Goal: Navigation & Orientation: Find specific page/section

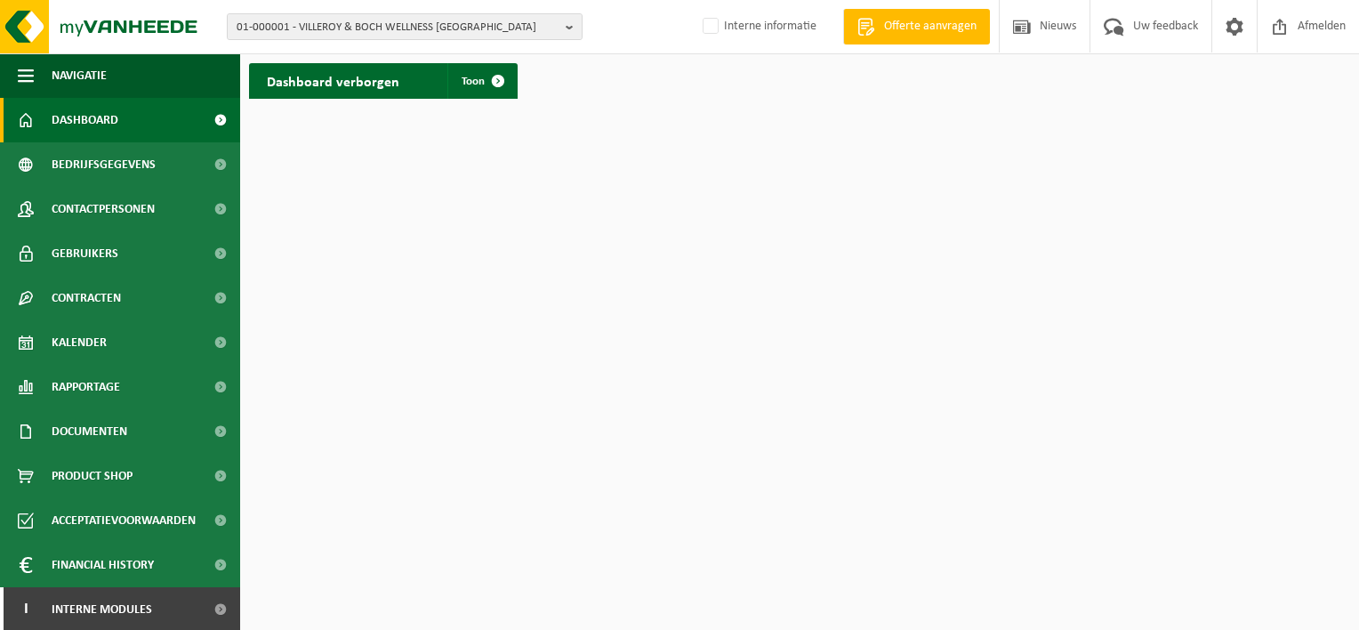
click at [1078, 119] on html "01-000001 - VILLEROY & BOCH WELLNESS NV 01-000001 - VILLEROY & BOCH WELLNESS NV…" at bounding box center [679, 315] width 1359 height 630
click at [559, 27] on button "01-000001 - VILLEROY & BOCH WELLNESS [GEOGRAPHIC_DATA]" at bounding box center [405, 26] width 356 height 27
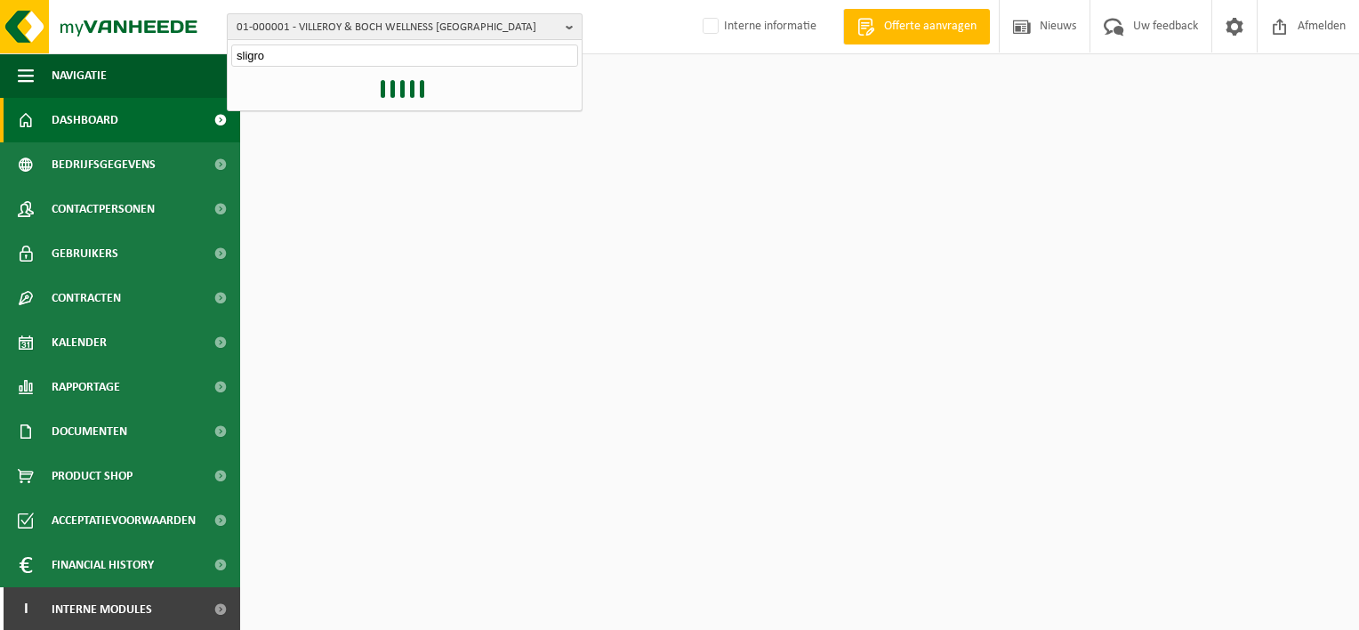
type input "sligro"
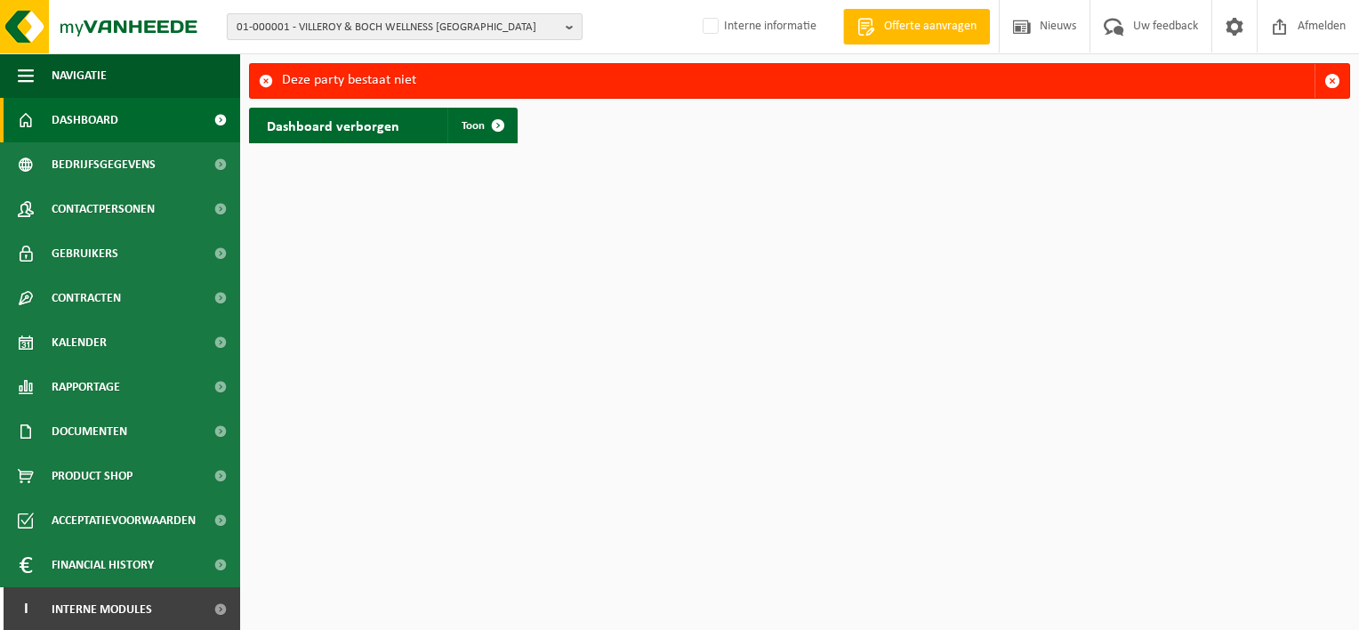
click at [559, 32] on button "01-000001 - VILLEROY & BOCH WELLNESS [GEOGRAPHIC_DATA]" at bounding box center [405, 26] width 356 height 27
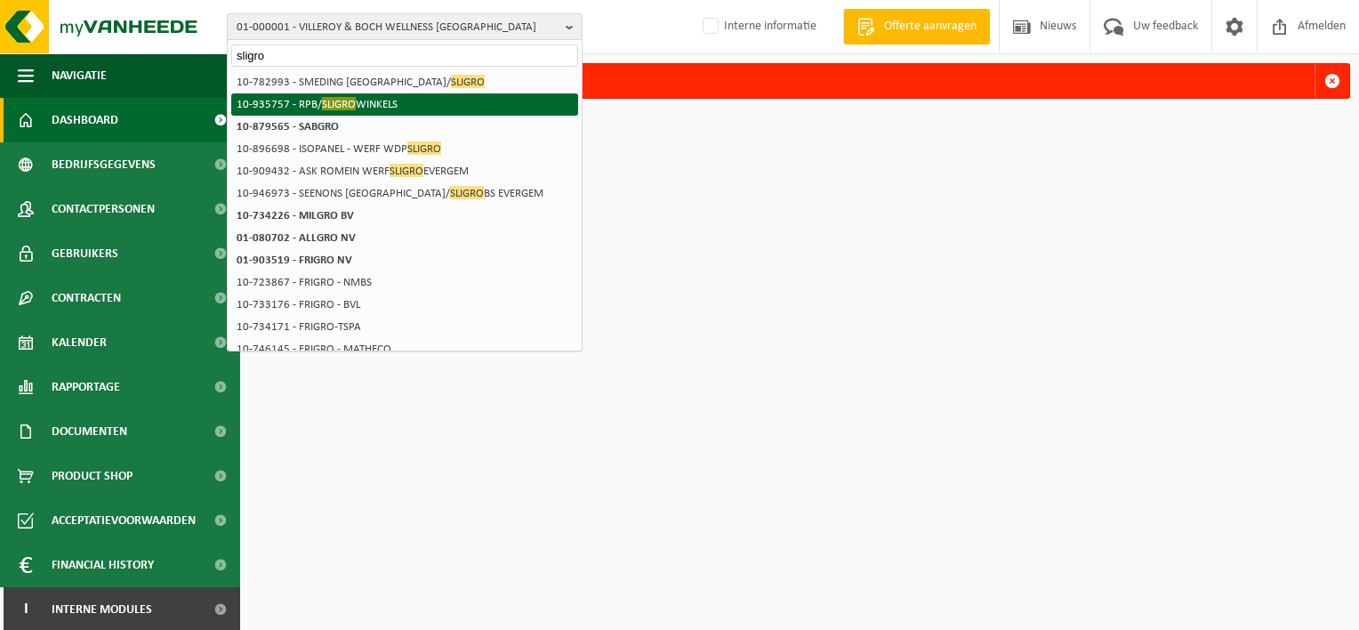
type input "sligro"
click at [334, 99] on span "SLIGRO" at bounding box center [339, 103] width 34 height 13
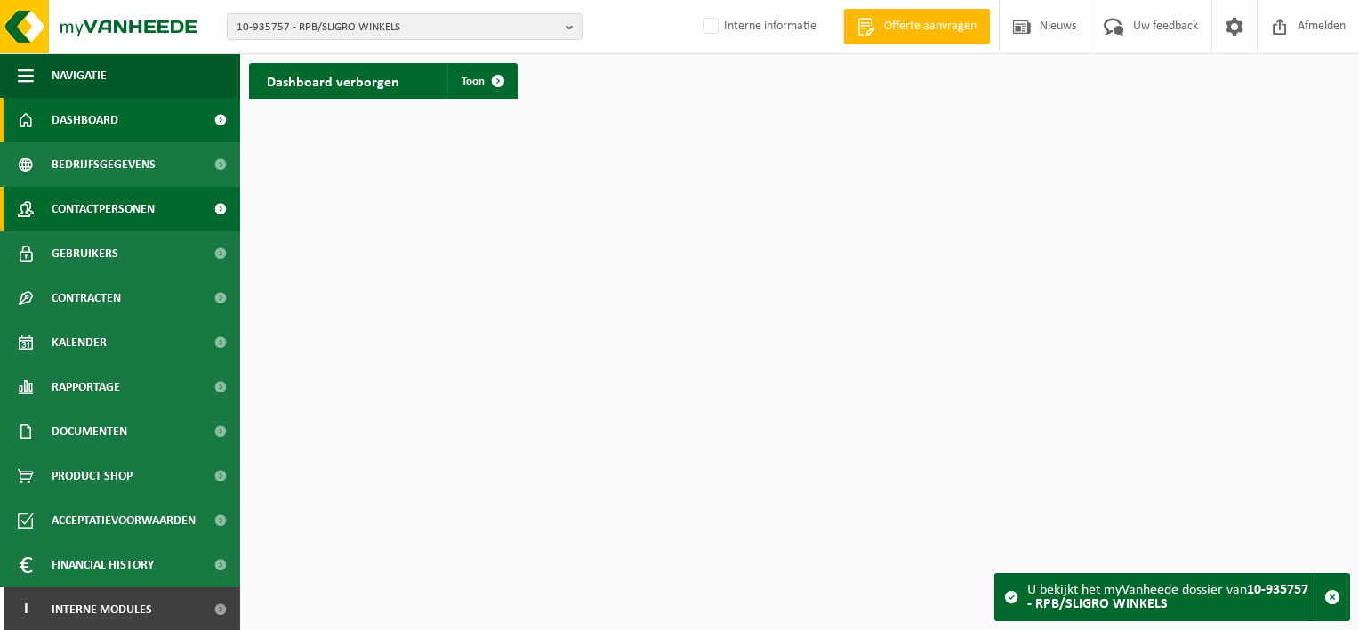
click at [144, 213] on span "Contactpersonen" at bounding box center [103, 209] width 103 height 44
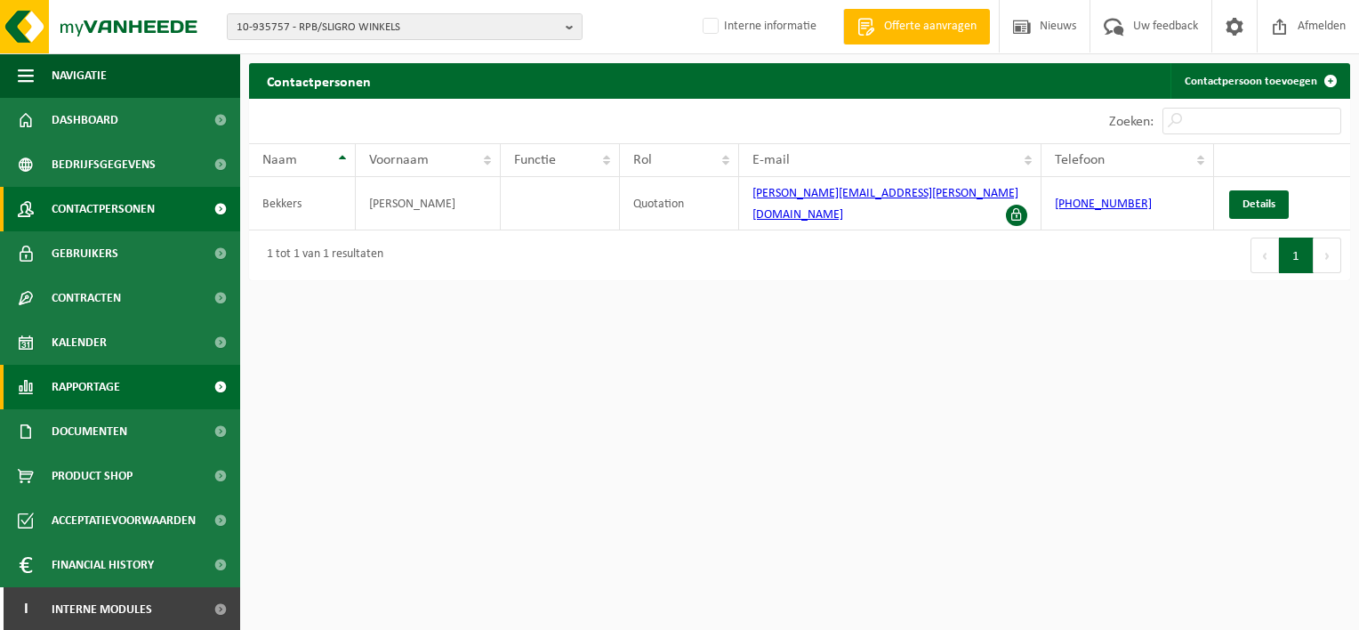
click at [119, 399] on span "Rapportage" at bounding box center [86, 387] width 68 height 44
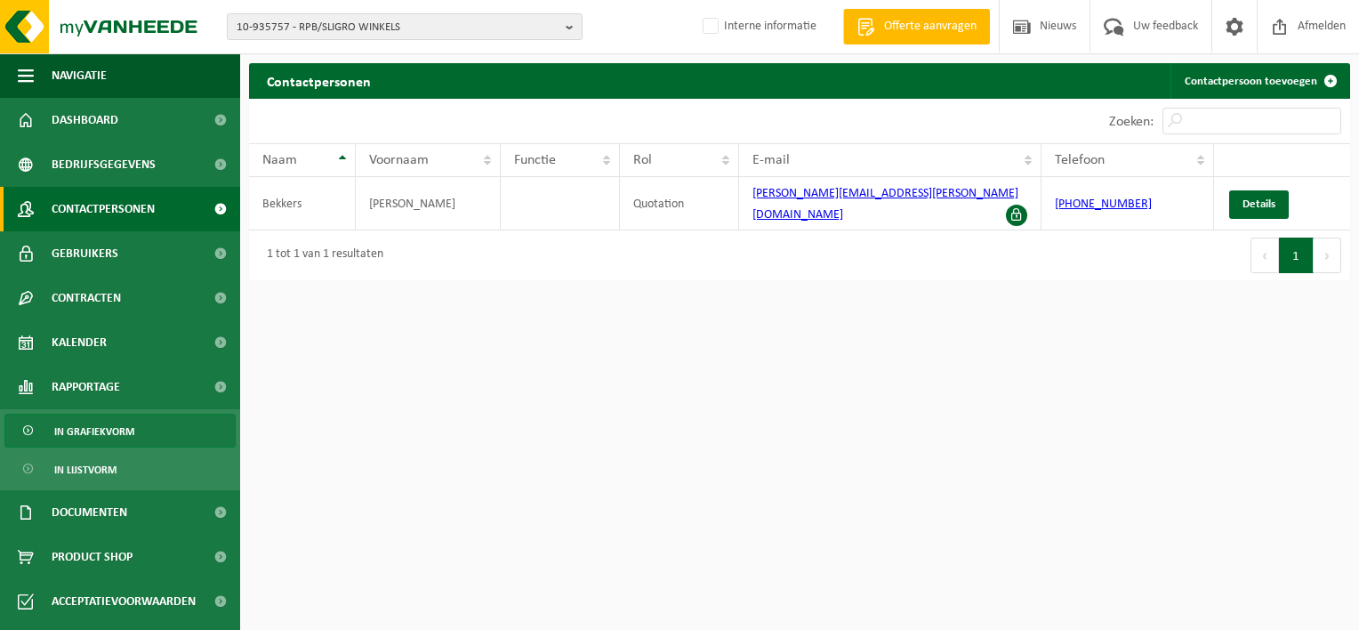
click at [121, 420] on span "In grafiekvorm" at bounding box center [94, 432] width 80 height 34
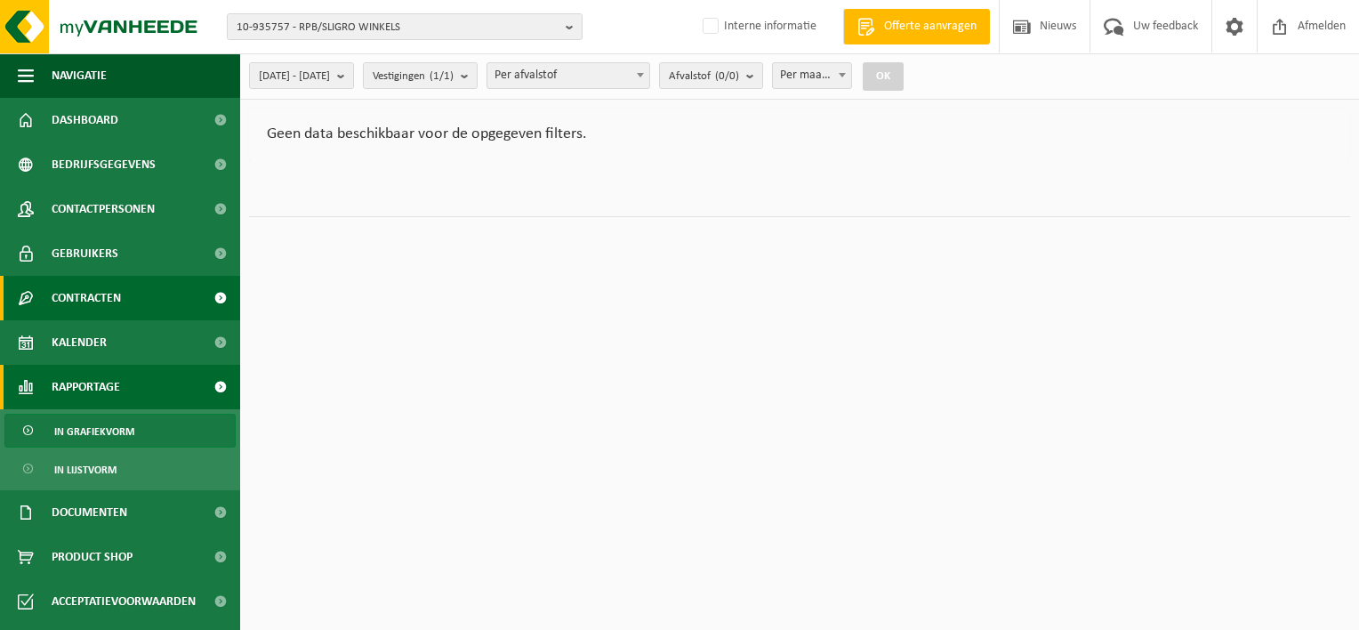
click at [54, 316] on span "Contracten" at bounding box center [86, 298] width 69 height 44
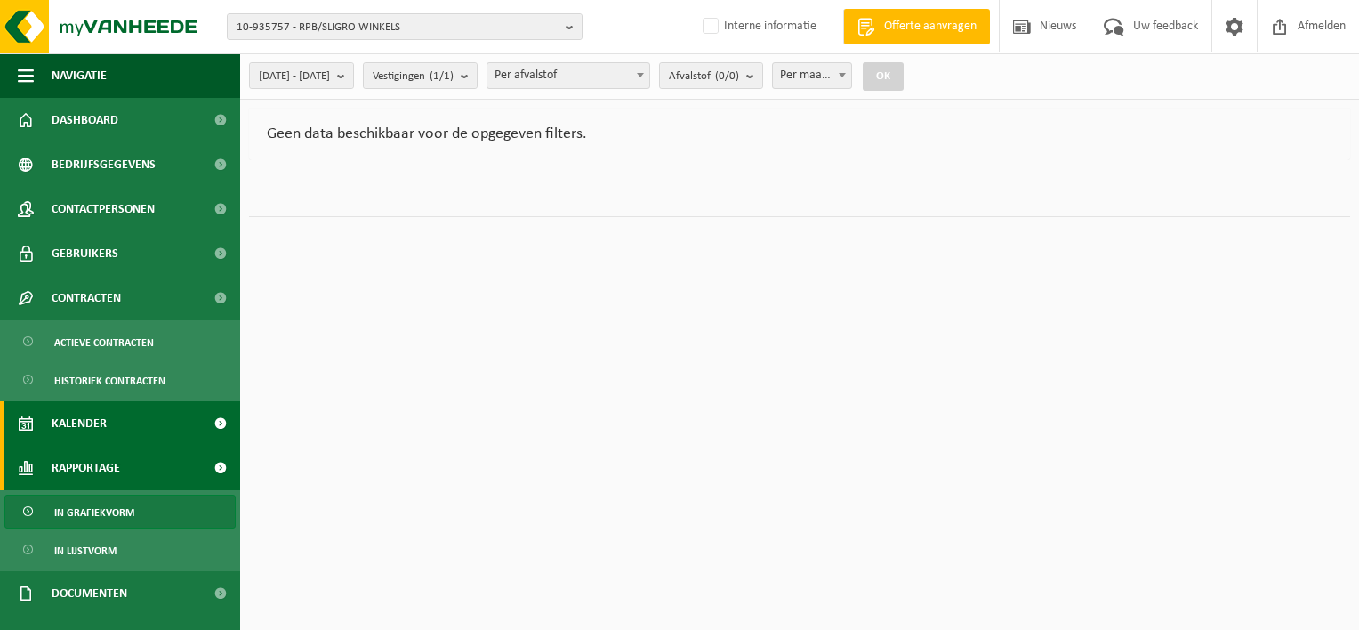
click at [93, 406] on span "Kalender" at bounding box center [79, 423] width 55 height 44
